Goal: Navigation & Orientation: Find specific page/section

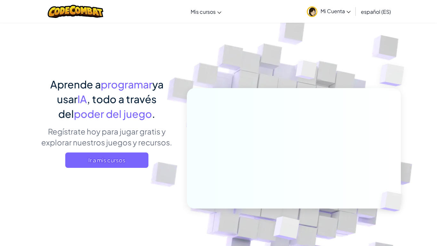
click at [319, 10] on link "Mi Cuenta" at bounding box center [329, 11] width 50 height 20
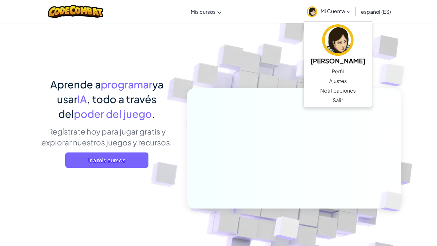
click at [323, 6] on link "Mi Cuenta" at bounding box center [329, 11] width 50 height 20
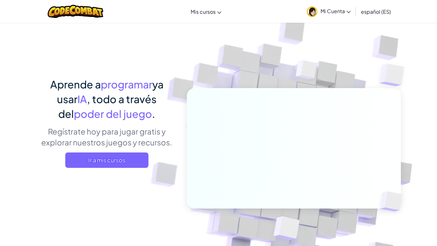
click at [326, 10] on font "Mi Cuenta" at bounding box center [333, 11] width 24 height 7
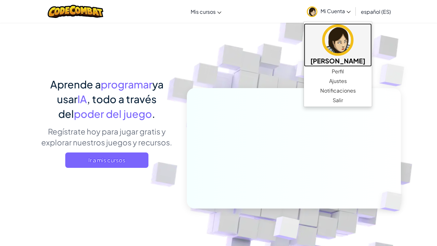
click at [347, 33] on img at bounding box center [337, 39] width 31 height 31
